Goal: Transaction & Acquisition: Download file/media

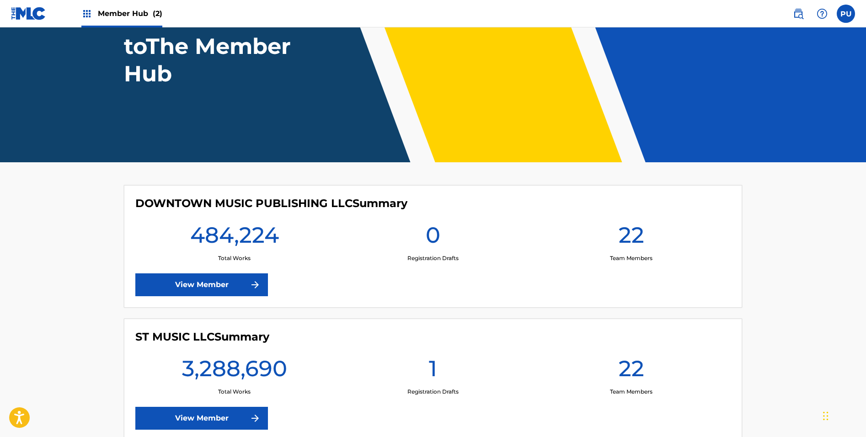
scroll to position [148, 0]
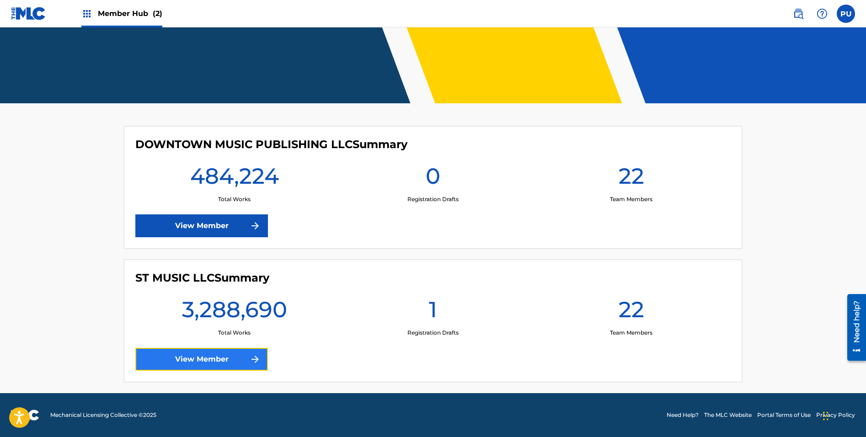
click at [228, 361] on link "View Member" at bounding box center [201, 359] width 133 height 23
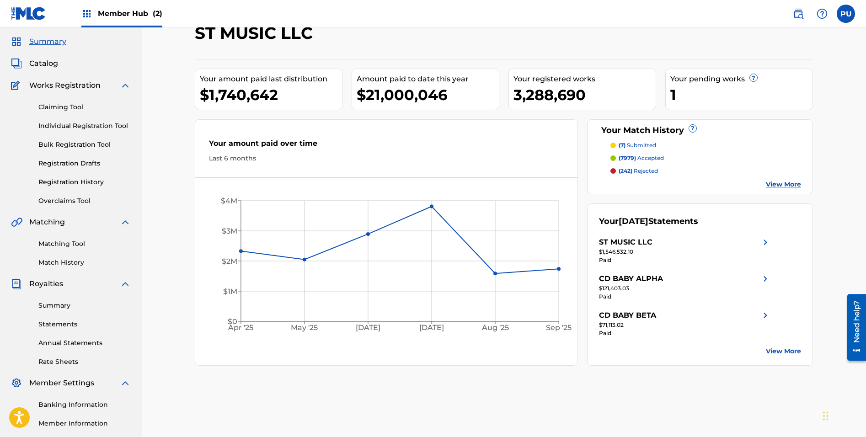
scroll to position [26, 0]
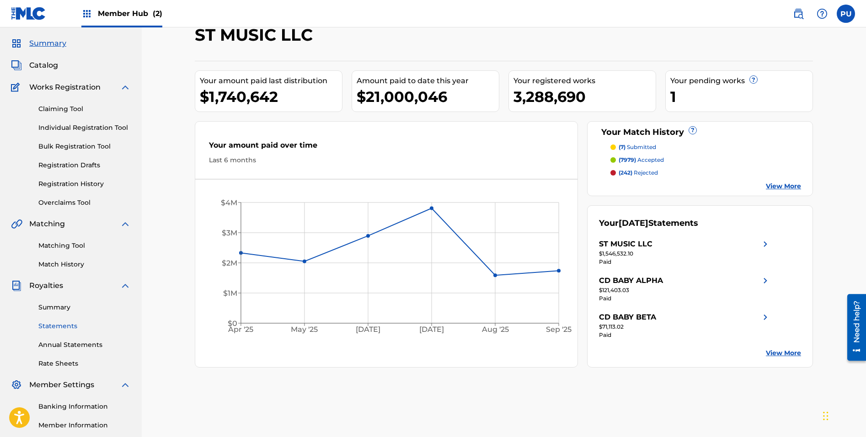
click at [68, 323] on link "Statements" at bounding box center [84, 326] width 92 height 10
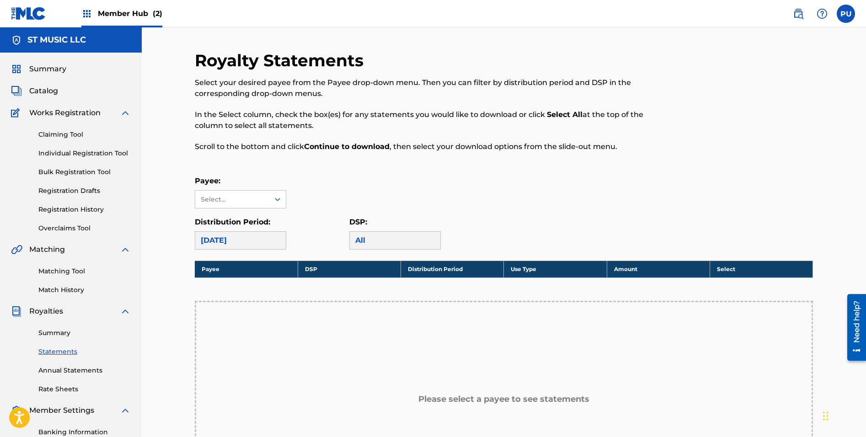
scroll to position [89, 0]
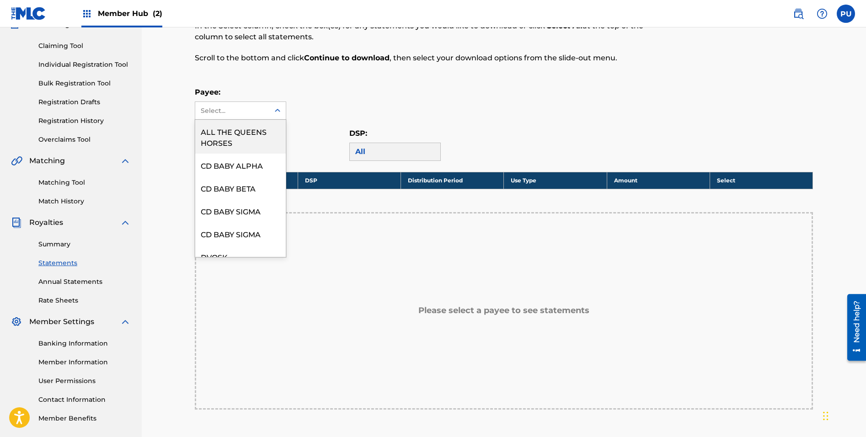
click at [277, 114] on icon at bounding box center [277, 110] width 9 height 9
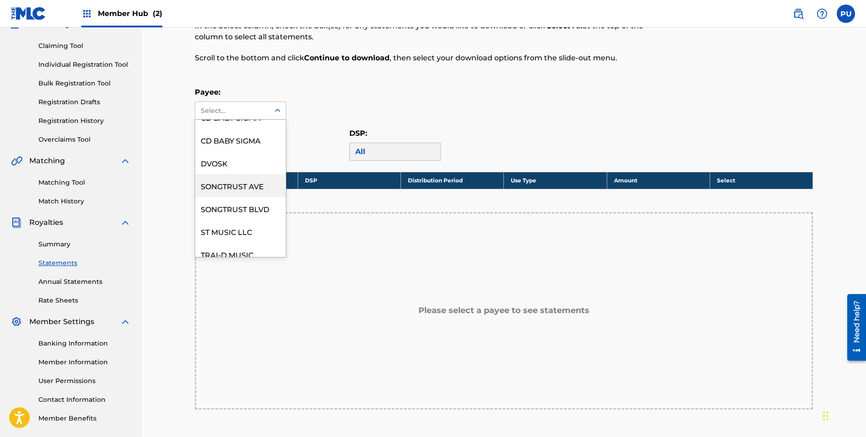
scroll to position [110, 0]
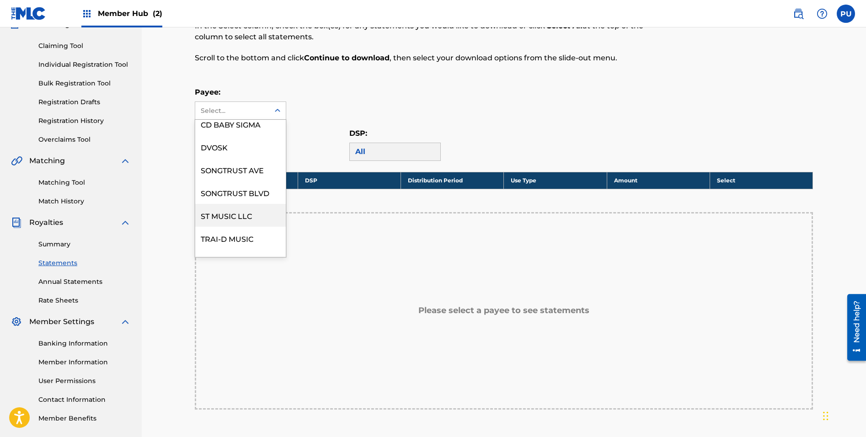
click at [233, 217] on div "ST MUSIC LLC" at bounding box center [240, 215] width 91 height 23
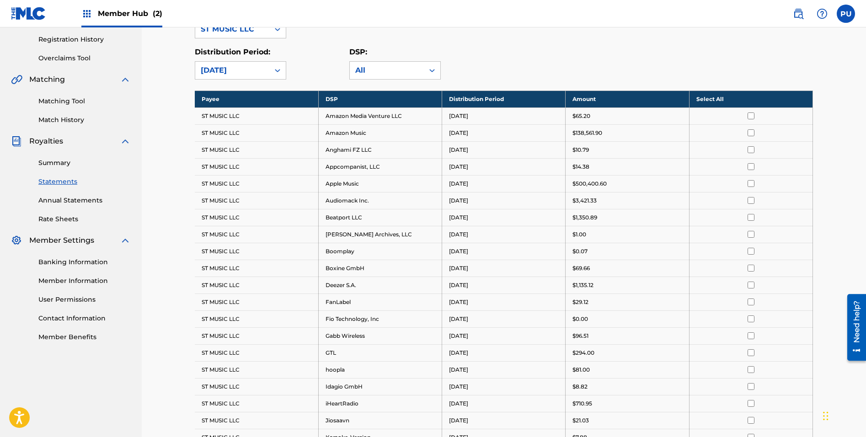
scroll to position [162, 0]
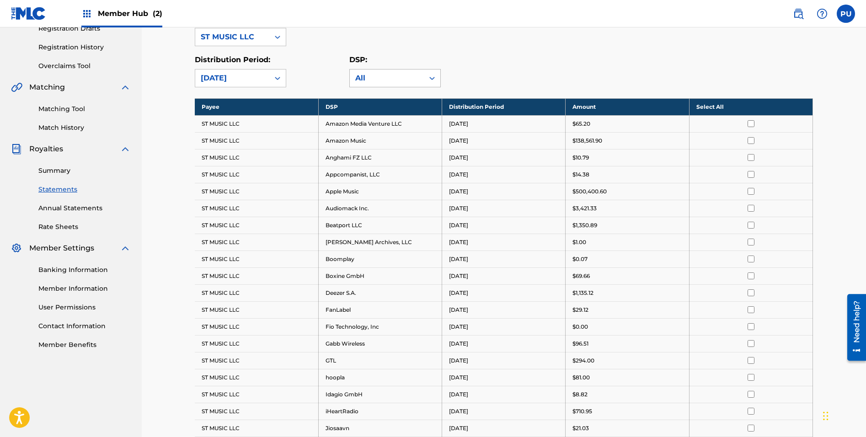
click at [401, 79] on div "All" at bounding box center [386, 78] width 63 height 11
click at [487, 78] on div "DSP: All" at bounding box center [426, 70] width 155 height 33
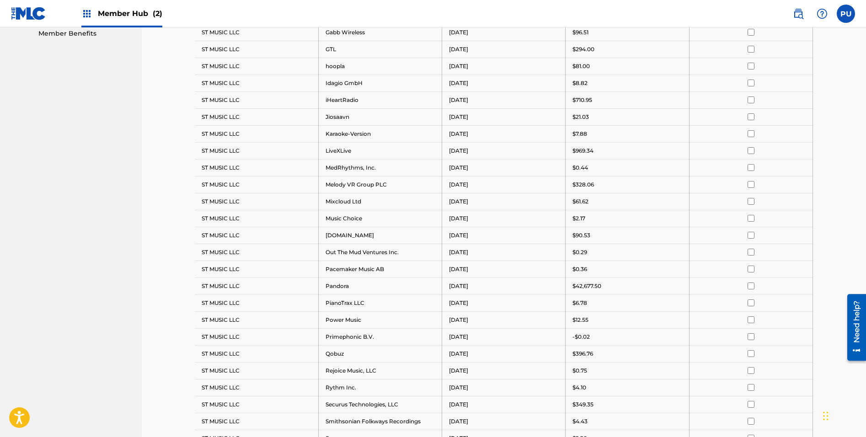
scroll to position [110, 0]
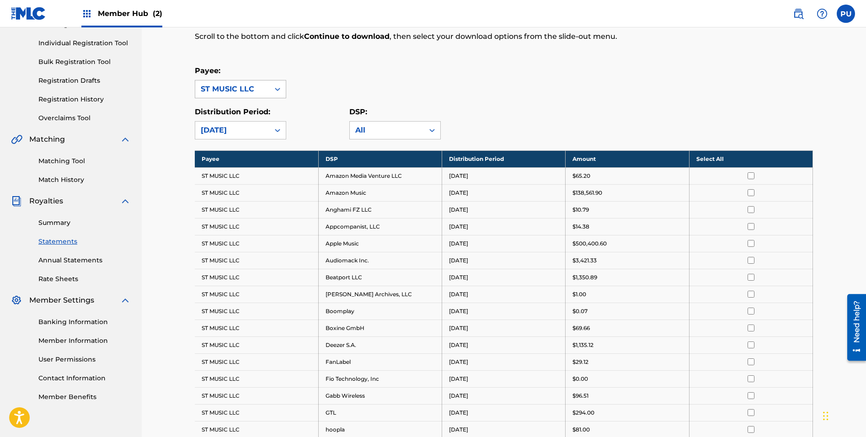
click at [257, 89] on div "ST MUSIC LLC" at bounding box center [232, 89] width 63 height 11
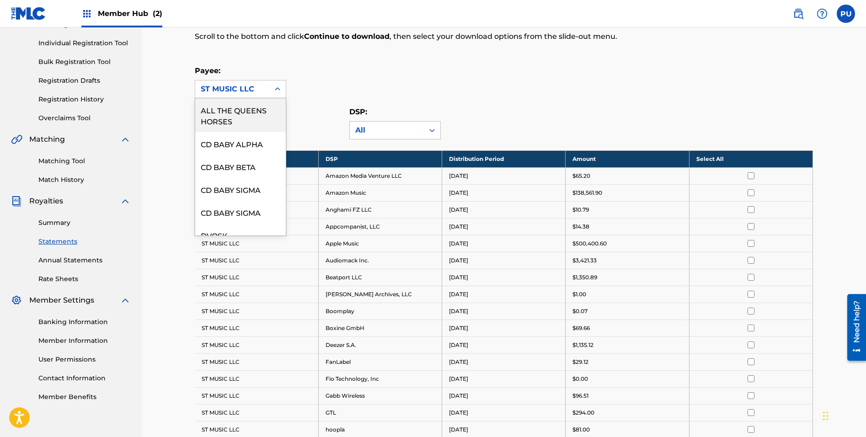
click at [297, 119] on div "Distribution Period: [DATE]" at bounding box center [272, 123] width 155 height 33
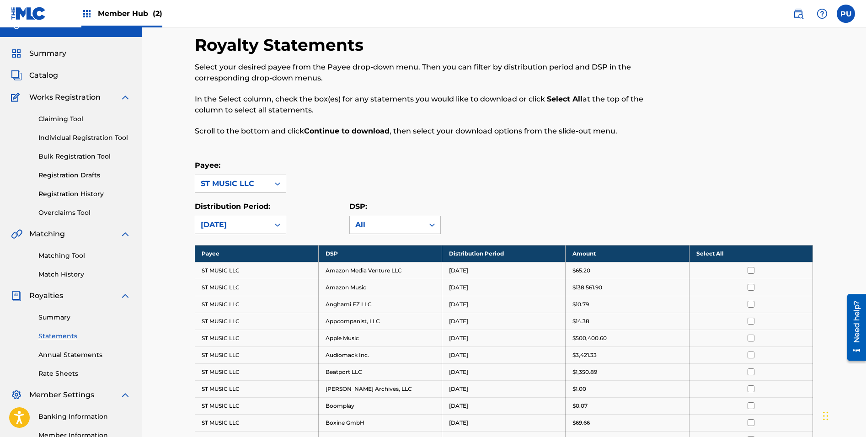
scroll to position [0, 0]
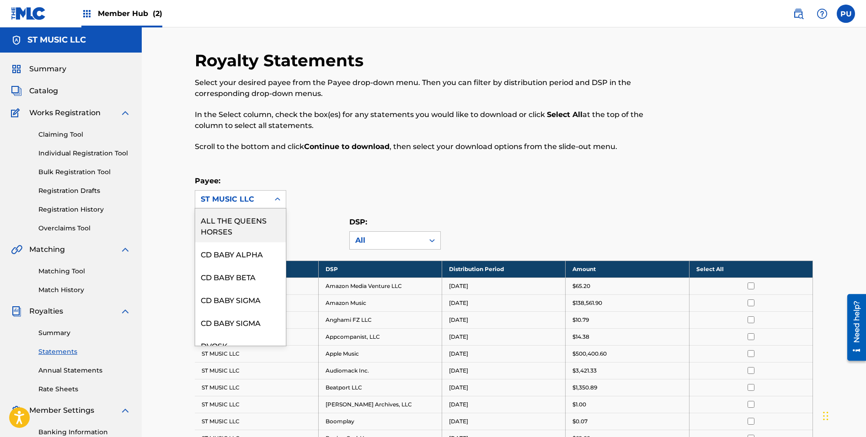
drag, startPoint x: 276, startPoint y: 199, endPoint x: 280, endPoint y: 206, distance: 7.8
click at [276, 199] on icon at bounding box center [277, 198] width 5 height 3
click at [251, 295] on div "CD BABY SIGMA" at bounding box center [240, 299] width 91 height 23
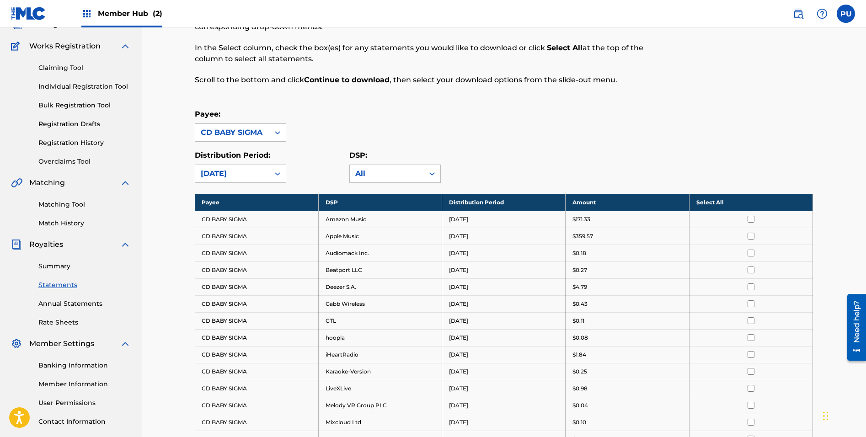
scroll to position [28, 0]
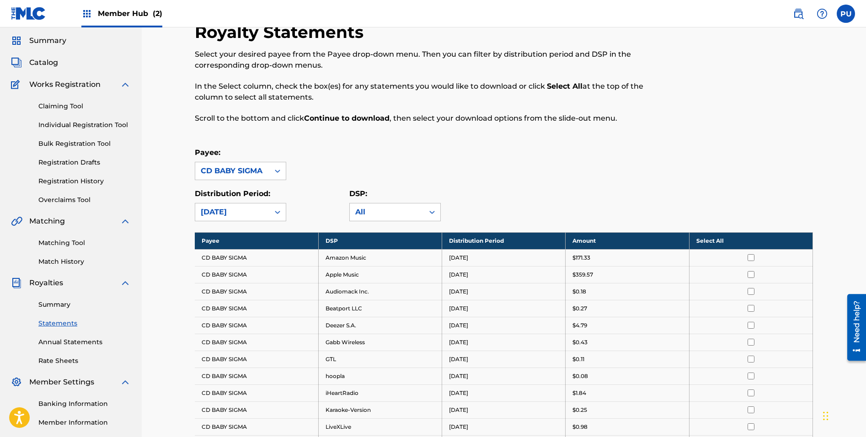
click at [275, 172] on icon at bounding box center [277, 170] width 9 height 9
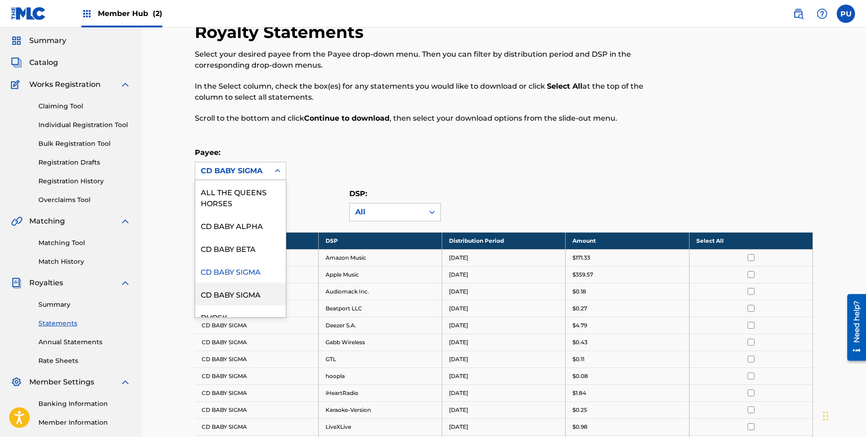
click at [250, 294] on div "CD BABY SIGMA" at bounding box center [240, 294] width 91 height 23
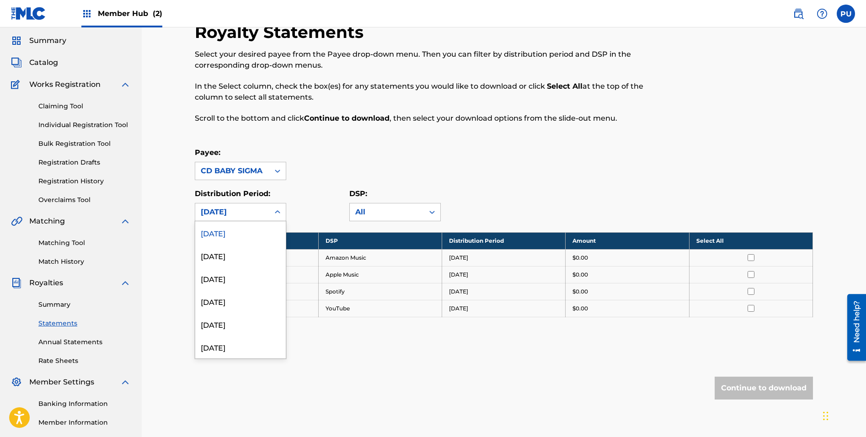
click at [271, 214] on div at bounding box center [277, 212] width 16 height 16
click at [274, 169] on icon at bounding box center [277, 170] width 9 height 9
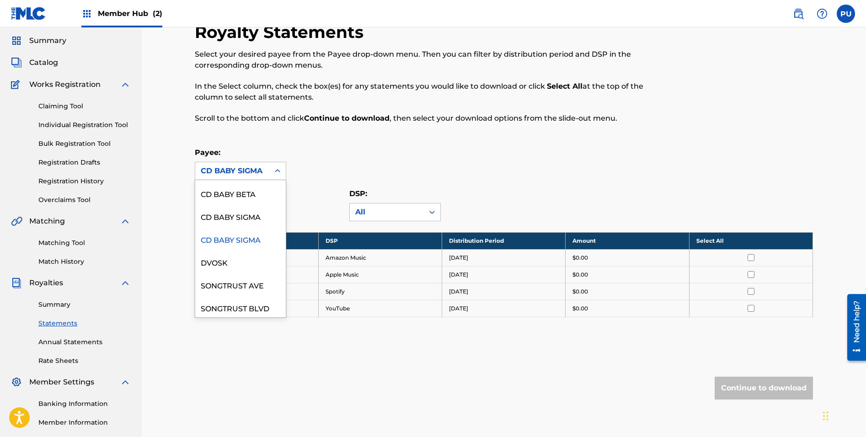
scroll to position [0, 0]
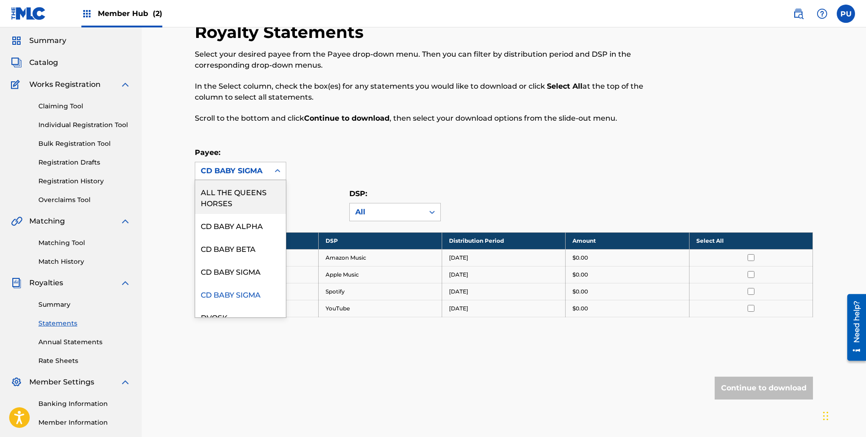
click at [248, 199] on div "ALL THE QUEENS HORSES" at bounding box center [240, 197] width 91 height 34
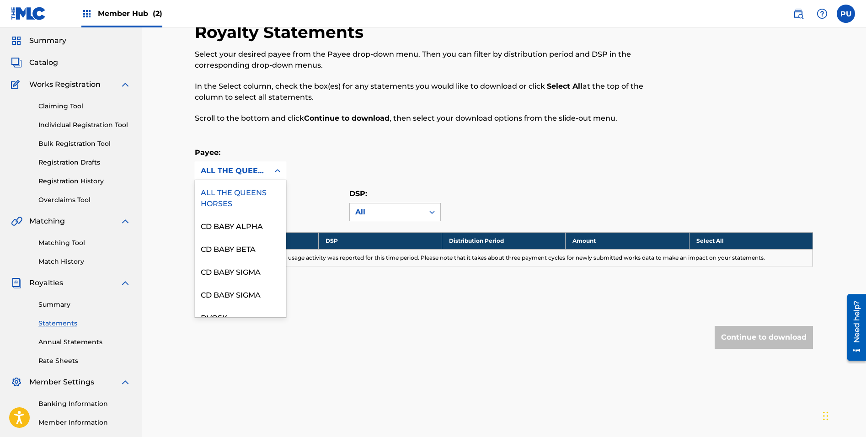
click at [268, 176] on div "ALL THE QUEENS HORSES" at bounding box center [232, 170] width 74 height 17
click at [254, 222] on div "CD BABY ALPHA" at bounding box center [240, 225] width 91 height 23
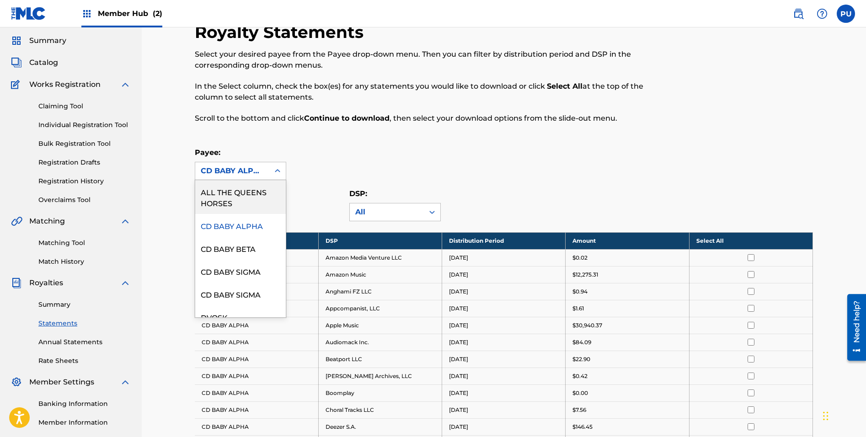
click at [267, 174] on div "CD BABY ALPHA" at bounding box center [232, 170] width 74 height 17
click at [244, 250] on div "CD BABY BETA" at bounding box center [240, 248] width 91 height 23
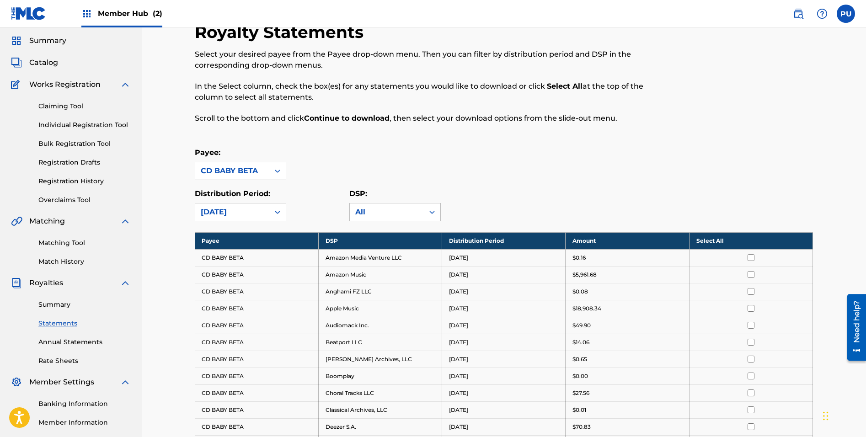
click at [268, 176] on div "CD BABY BETA" at bounding box center [232, 170] width 74 height 17
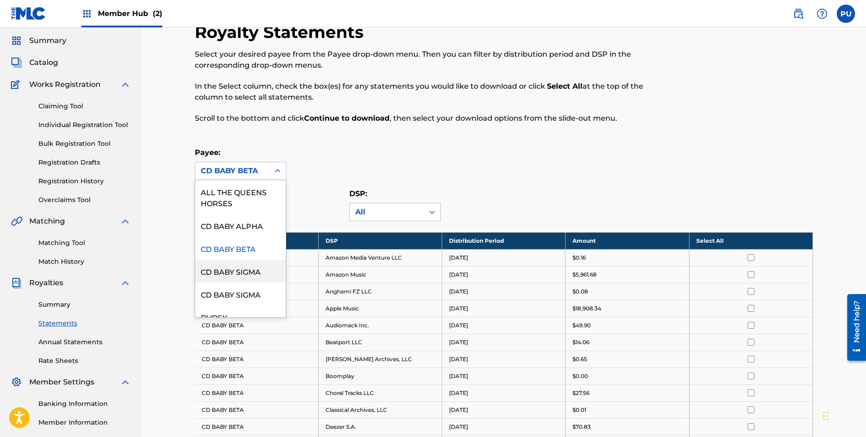
click at [249, 267] on div "CD BABY SIGMA" at bounding box center [240, 271] width 91 height 23
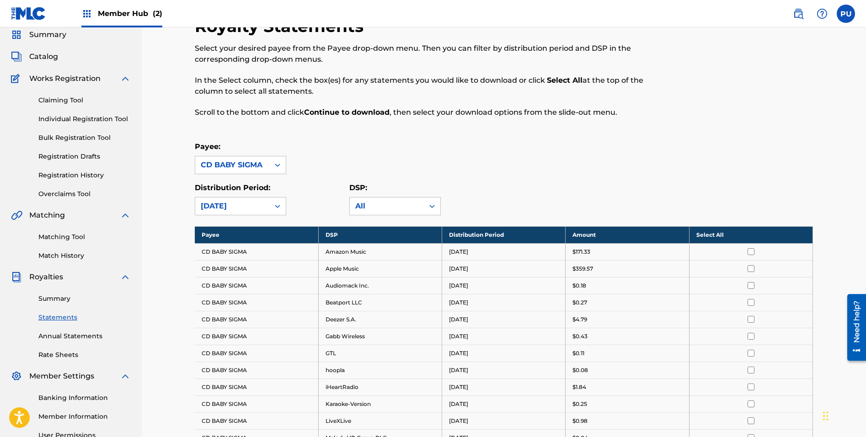
scroll to position [27, 0]
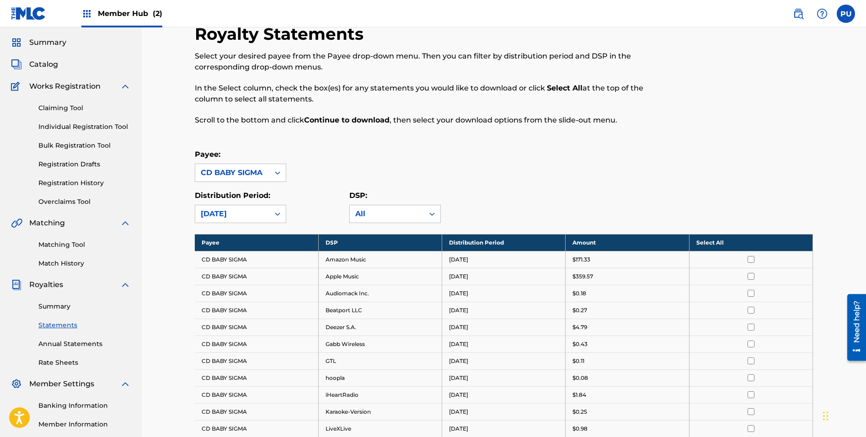
click at [749, 259] on input "checkbox" at bounding box center [750, 259] width 7 height 7
click at [750, 260] on input "checkbox" at bounding box center [750, 259] width 7 height 7
click at [719, 244] on th "Select All" at bounding box center [750, 242] width 123 height 17
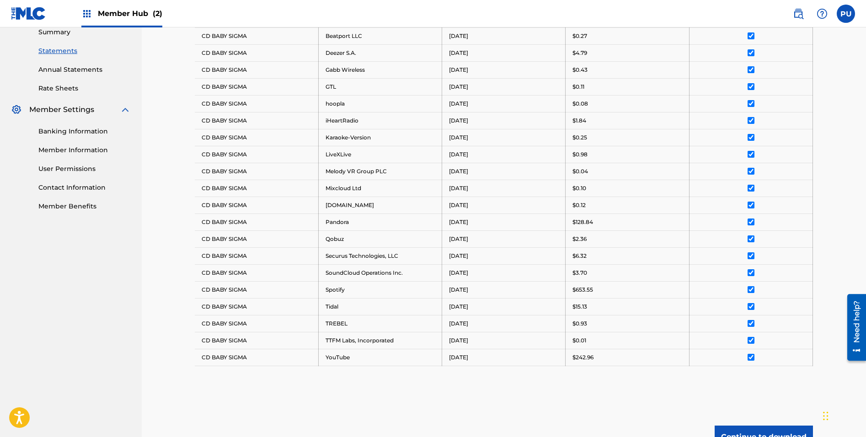
scroll to position [363, 0]
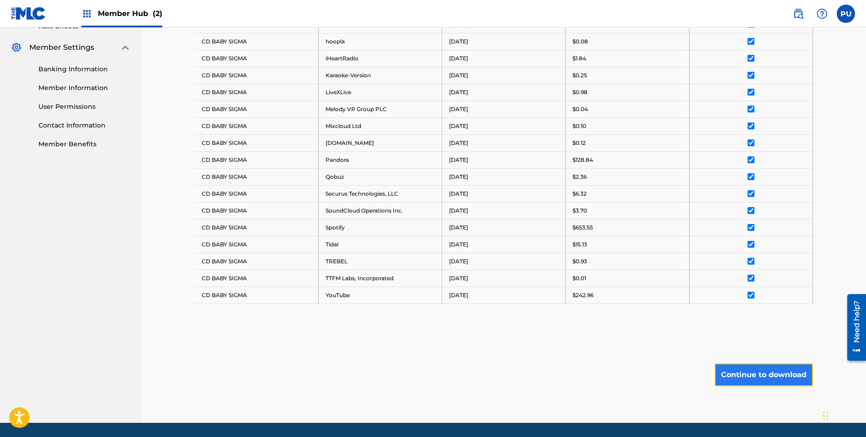
click at [755, 371] on button "Continue to download" at bounding box center [763, 374] width 98 height 23
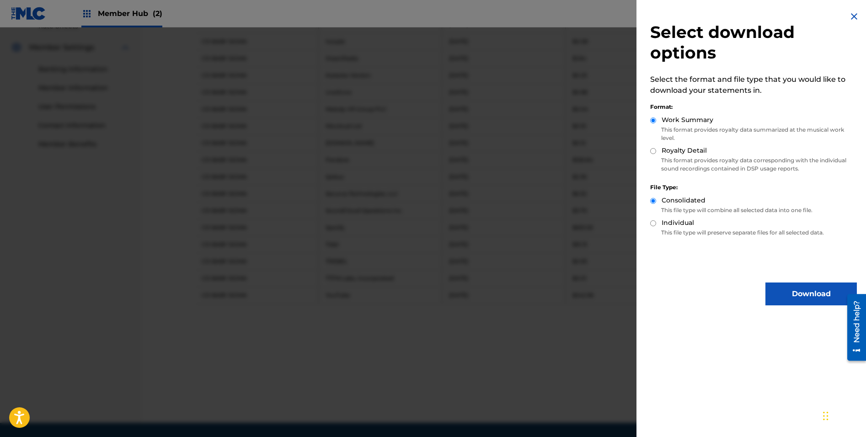
click at [653, 151] on input "Royalty Detail" at bounding box center [653, 151] width 6 height 6
radio input "true"
click at [654, 120] on input "Work Summary" at bounding box center [653, 120] width 6 height 6
radio input "true"
click at [783, 302] on button "Download" at bounding box center [810, 294] width 91 height 23
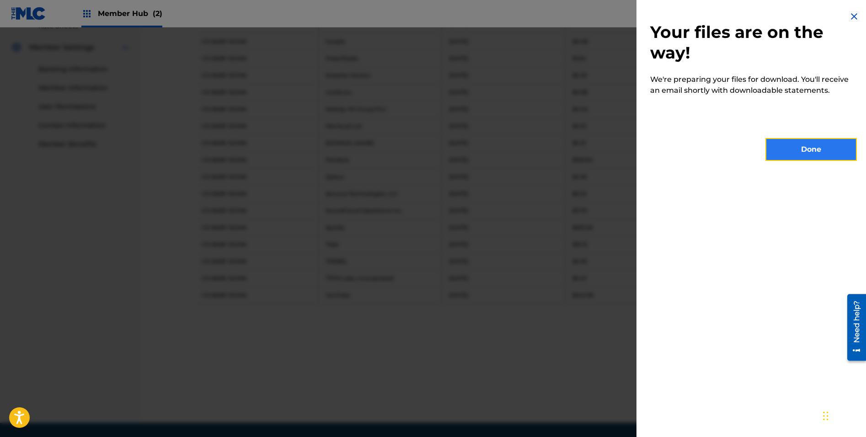
click at [786, 145] on button "Done" at bounding box center [810, 149] width 91 height 23
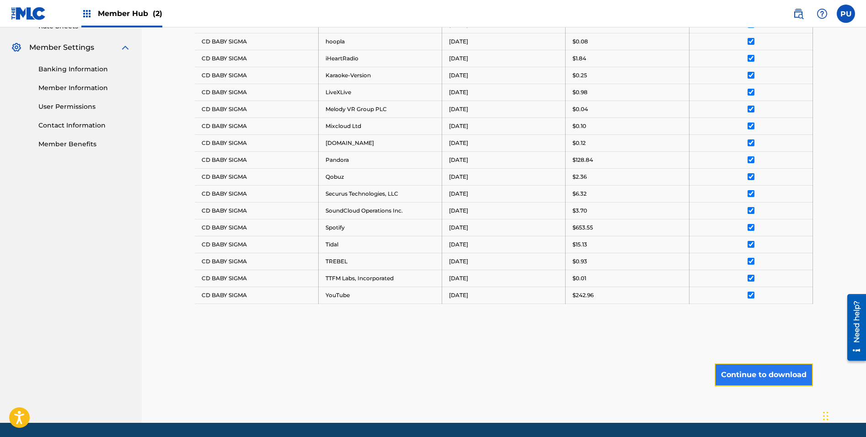
click at [722, 375] on button "Continue to download" at bounding box center [763, 374] width 98 height 23
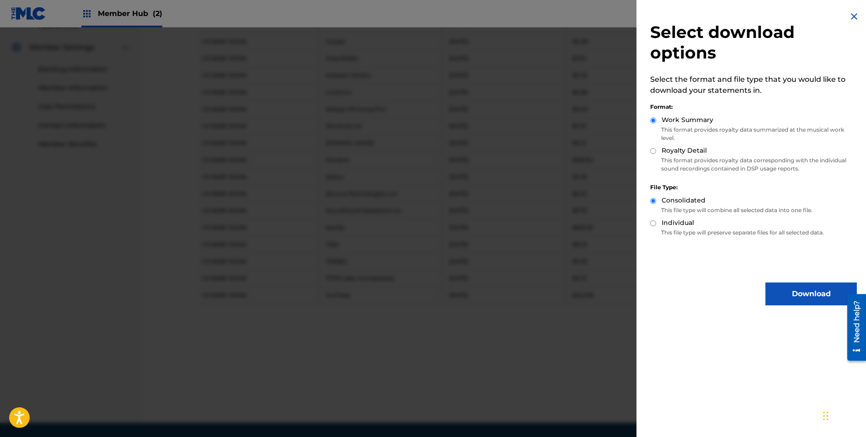
click at [649, 153] on div "Select download options Select the format and file type that you would like to …" at bounding box center [753, 158] width 234 height 316
click at [652, 151] on input "Royalty Detail" at bounding box center [653, 151] width 6 height 6
radio input "true"
click at [785, 300] on button "Download" at bounding box center [810, 294] width 91 height 23
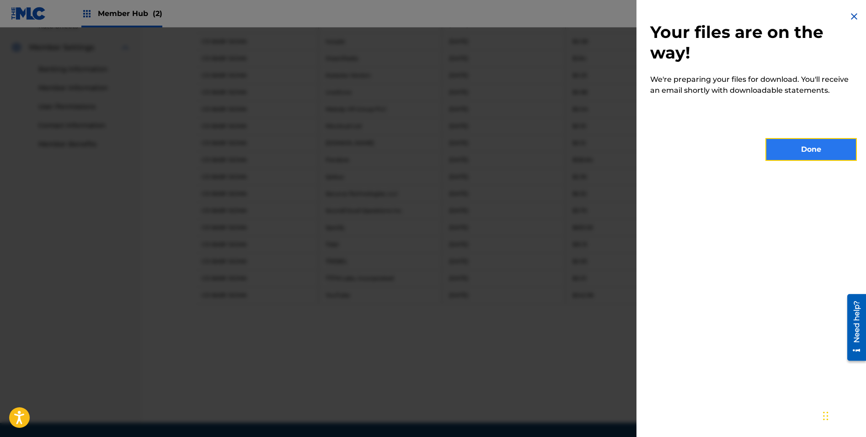
click at [789, 155] on button "Done" at bounding box center [810, 149] width 91 height 23
